Goal: Task Accomplishment & Management: Manage account settings

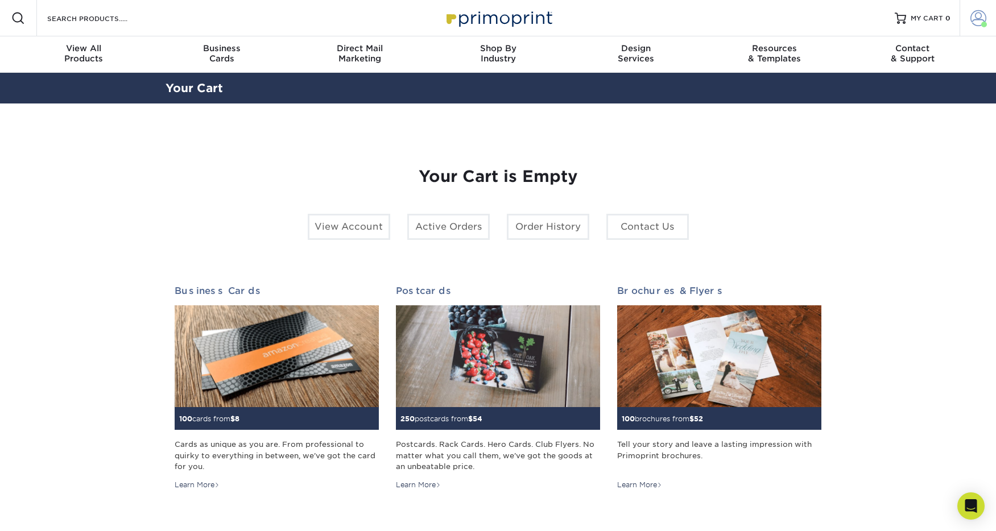
click at [972, 20] on span at bounding box center [979, 18] width 16 height 16
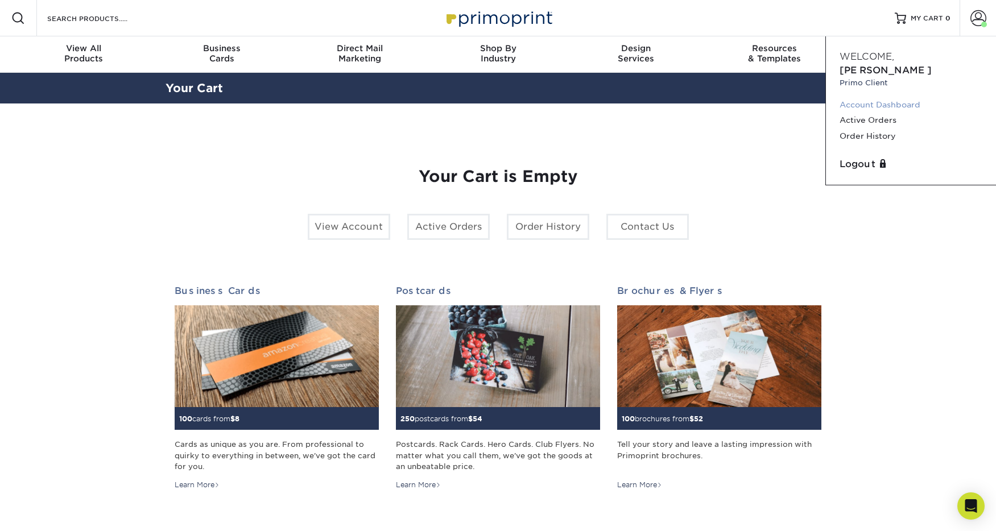
click at [865, 97] on link "Account Dashboard" at bounding box center [911, 104] width 143 height 15
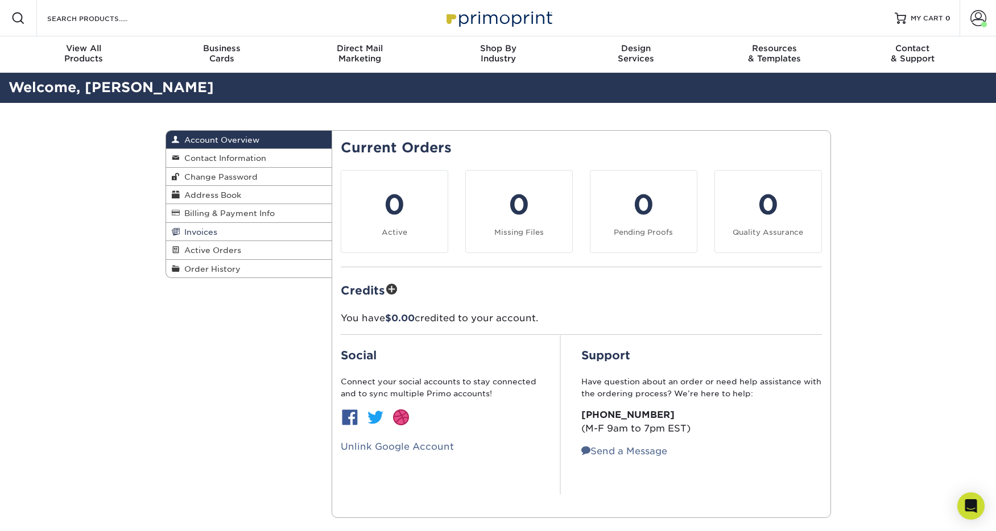
click at [230, 233] on link "Invoices" at bounding box center [249, 232] width 166 height 18
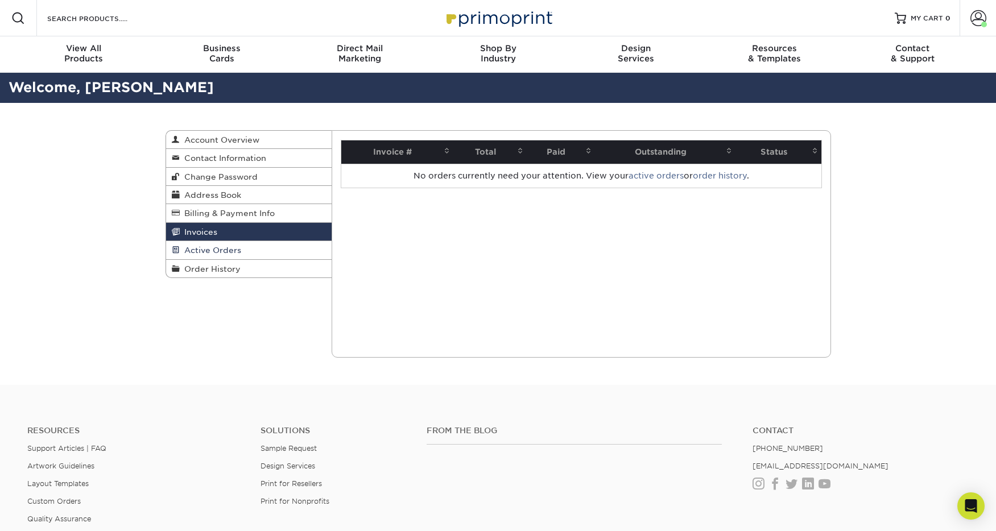
click at [226, 249] on span "Active Orders" at bounding box center [210, 250] width 61 height 9
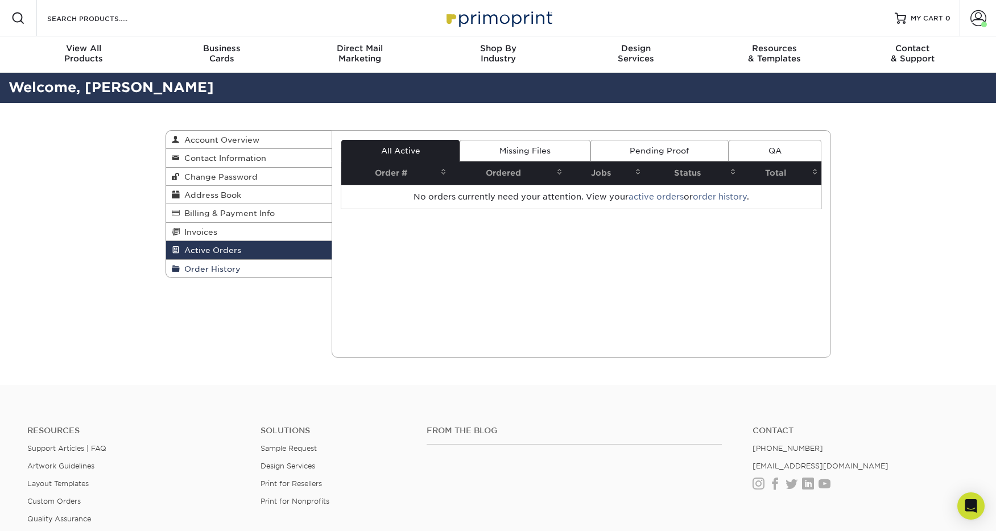
click at [216, 270] on span "Order History" at bounding box center [210, 269] width 61 height 9
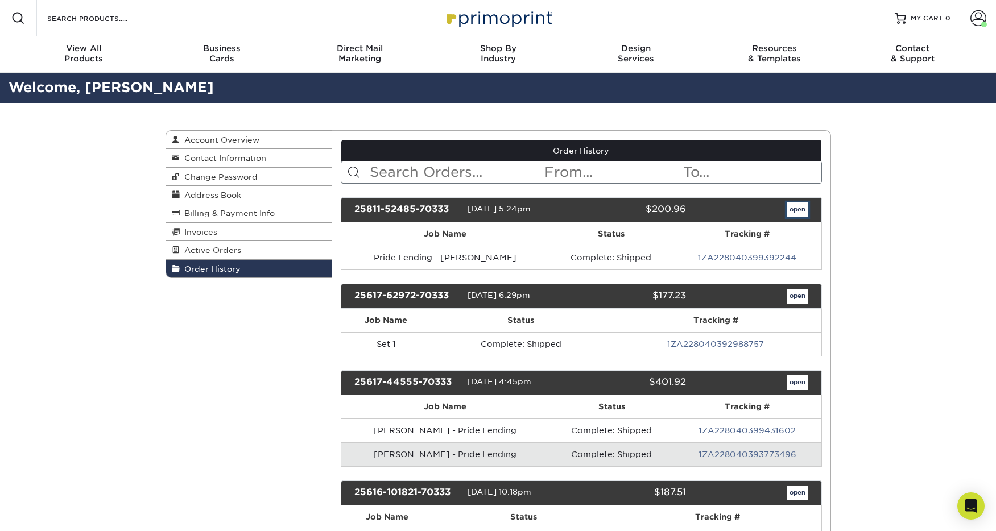
click at [794, 208] on link "open" at bounding box center [798, 210] width 22 height 15
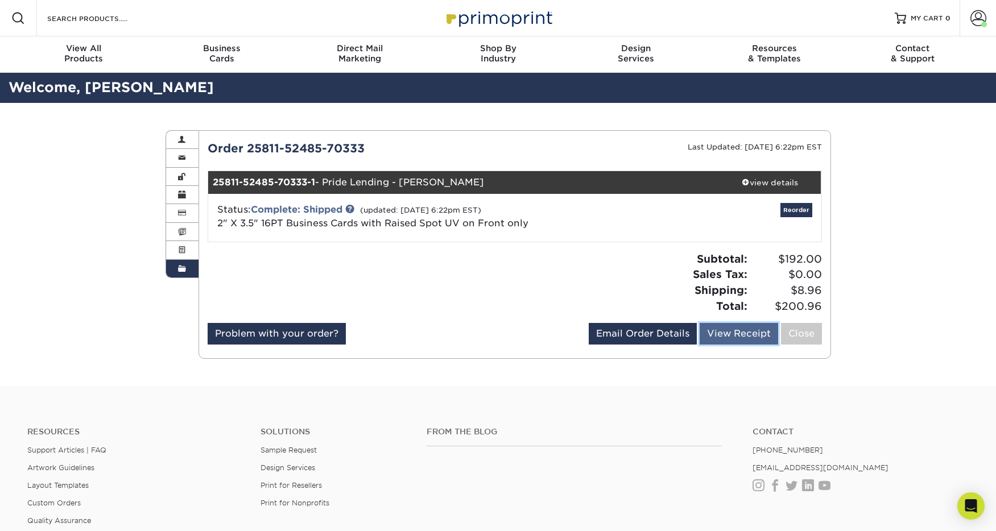
click at [709, 332] on link "View Receipt" at bounding box center [739, 334] width 79 height 22
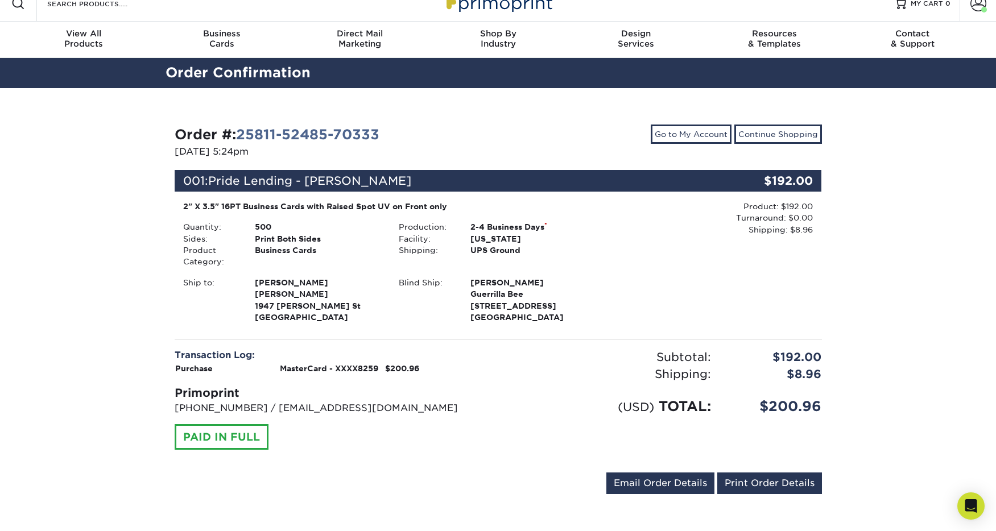
scroll to position [17, 0]
